Goal: Task Accomplishment & Management: Use online tool/utility

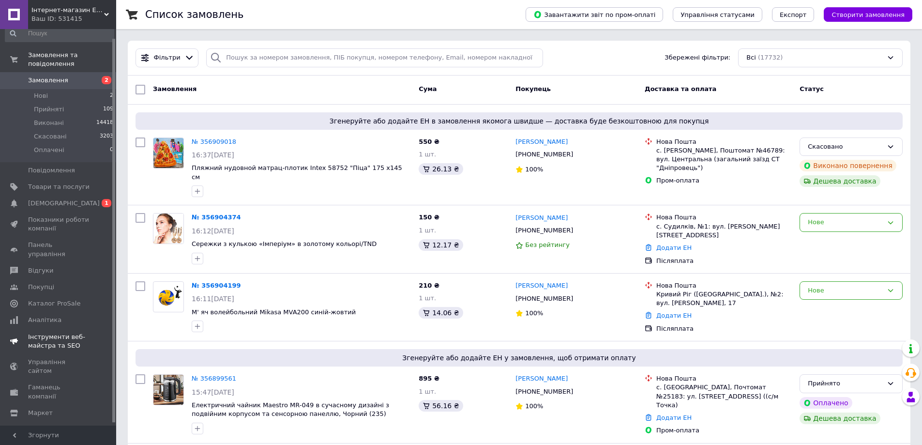
scroll to position [12, 0]
click at [64, 180] on span "Товари та послуги" at bounding box center [58, 184] width 61 height 9
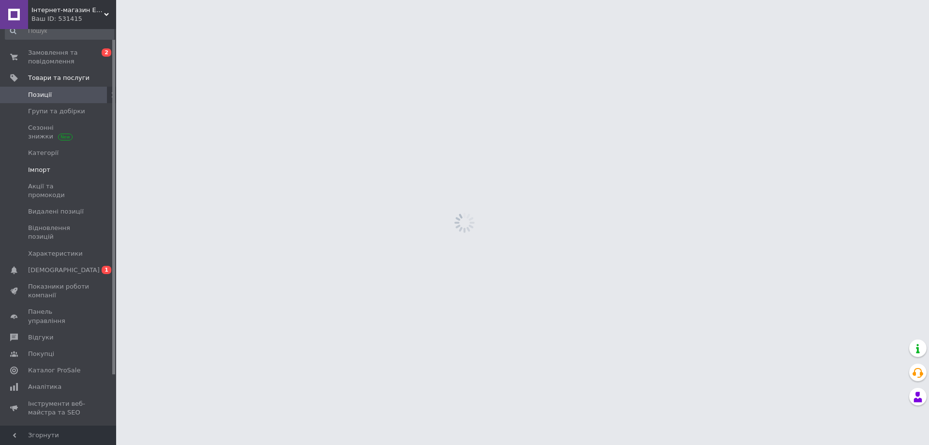
click at [55, 169] on span "Імпорт" at bounding box center [58, 169] width 61 height 9
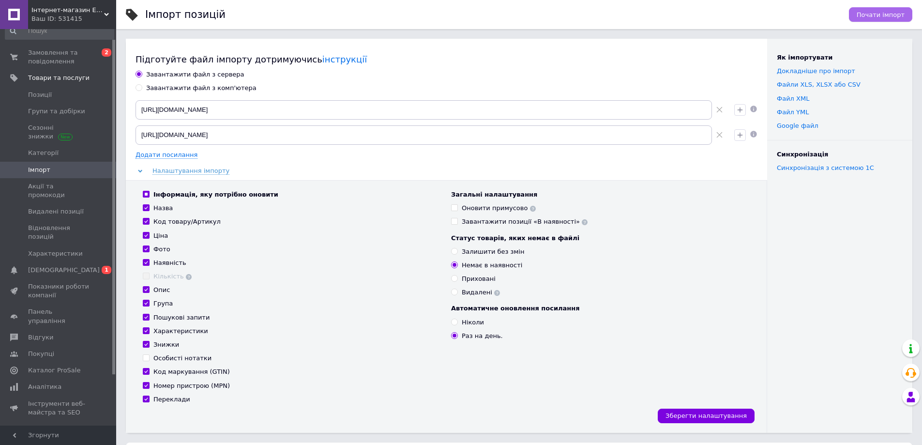
click at [872, 14] on span "Почати імпорт" at bounding box center [880, 14] width 48 height 7
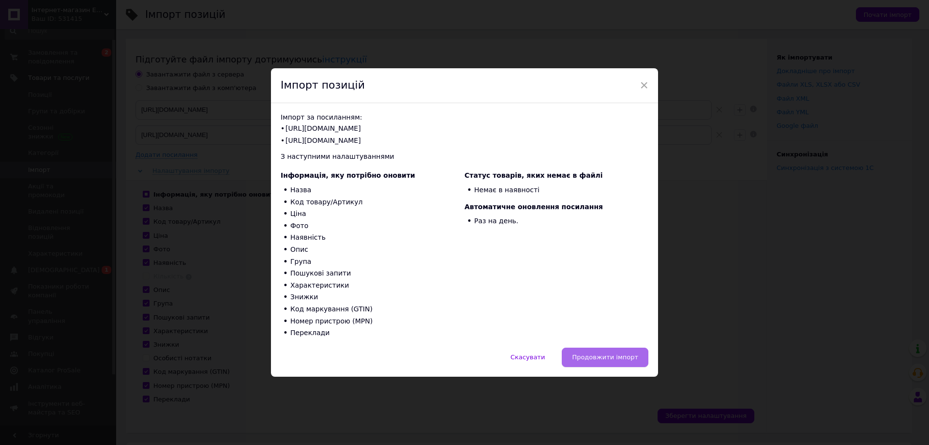
click at [584, 353] on span "Продовжити імпорт" at bounding box center [605, 356] width 66 height 7
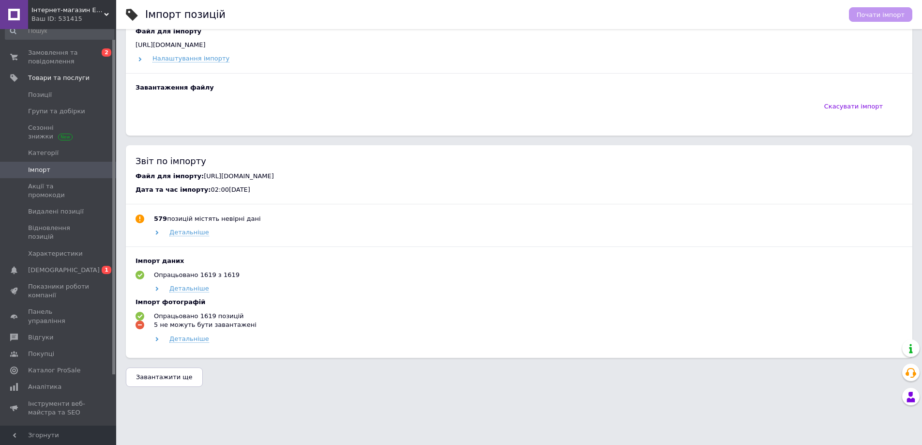
scroll to position [589, 0]
click at [159, 378] on span "Завантажити ще" at bounding box center [164, 376] width 57 height 7
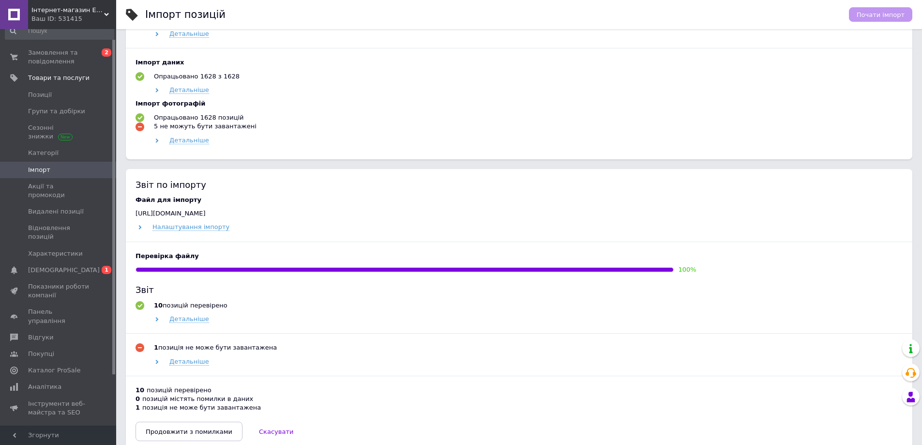
scroll to position [581, 0]
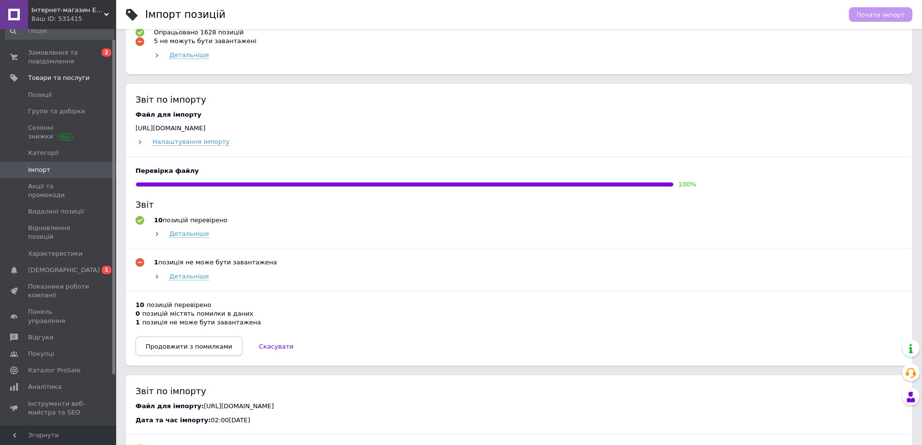
click at [198, 344] on button "Продовжити з помилками" at bounding box center [188, 345] width 107 height 19
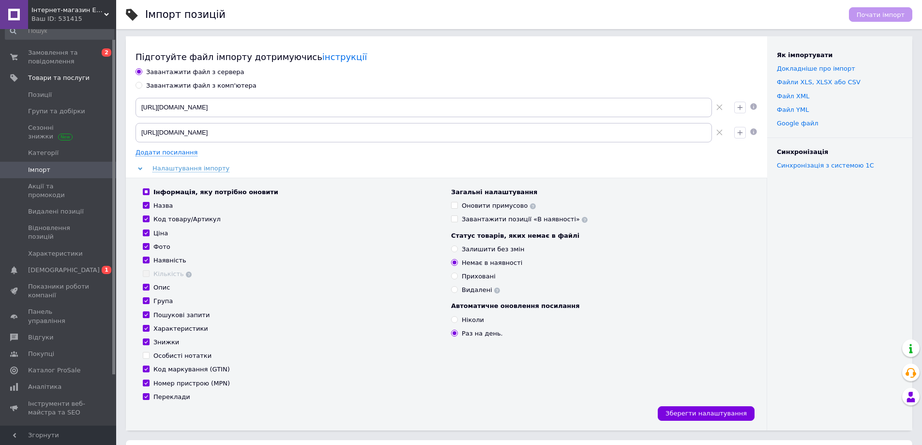
scroll to position [0, 0]
